Goal: Navigation & Orientation: Find specific page/section

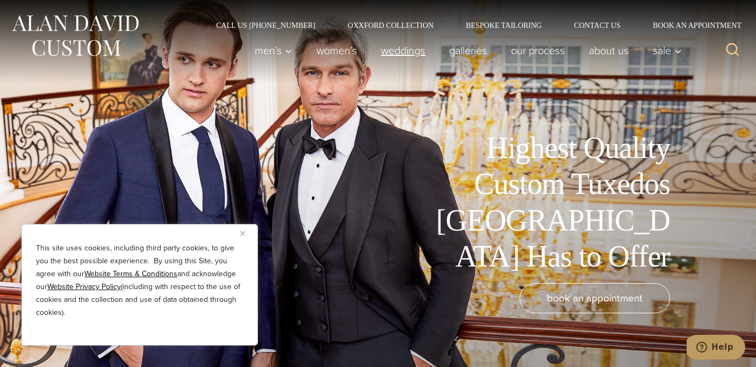
click at [393, 48] on link "weddings" at bounding box center [403, 50] width 68 height 21
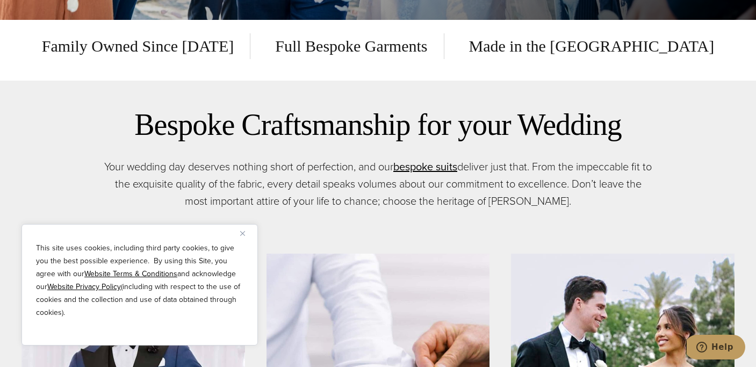
scroll to position [437, 0]
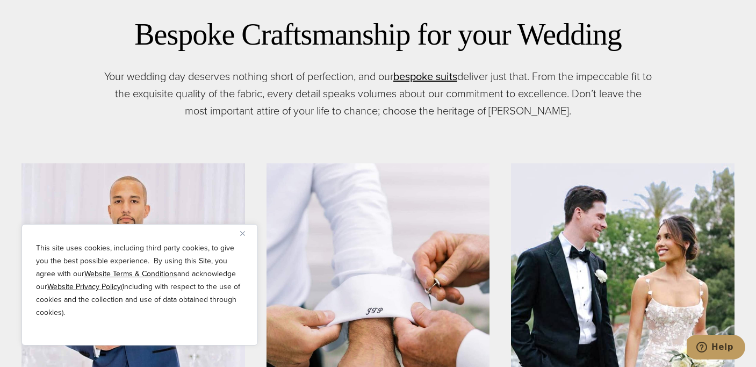
click at [244, 233] on img "Close" at bounding box center [242, 233] width 5 height 5
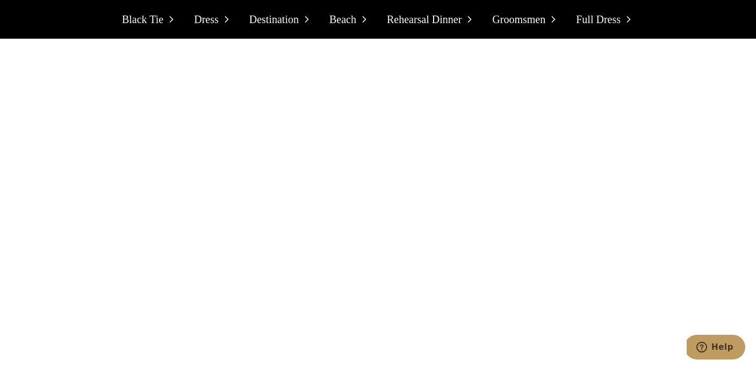
scroll to position [8015, 0]
